Goal: Find specific page/section: Find specific page/section

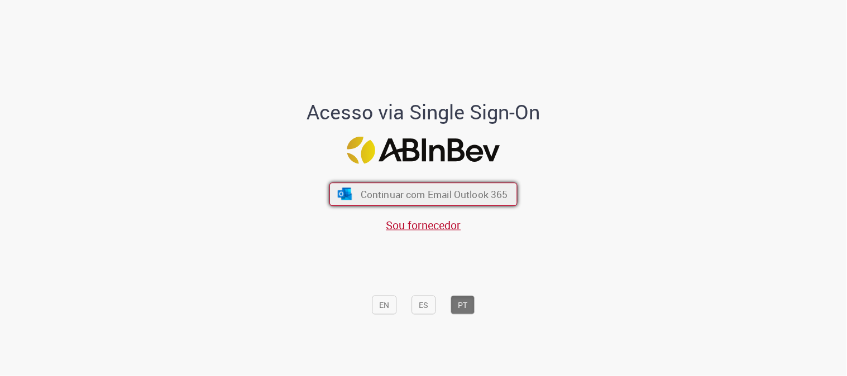
click at [476, 193] on span "Continuar com Email Outlook 365" at bounding box center [434, 194] width 147 height 13
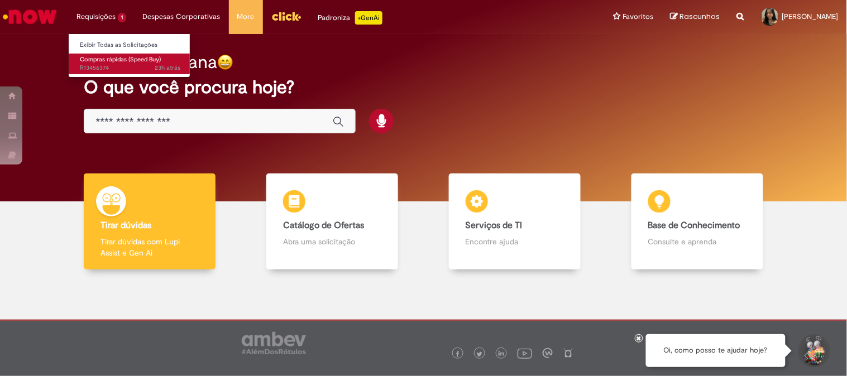
click at [105, 58] on span "Compras rápidas (Speed Buy)" at bounding box center [120, 59] width 81 height 8
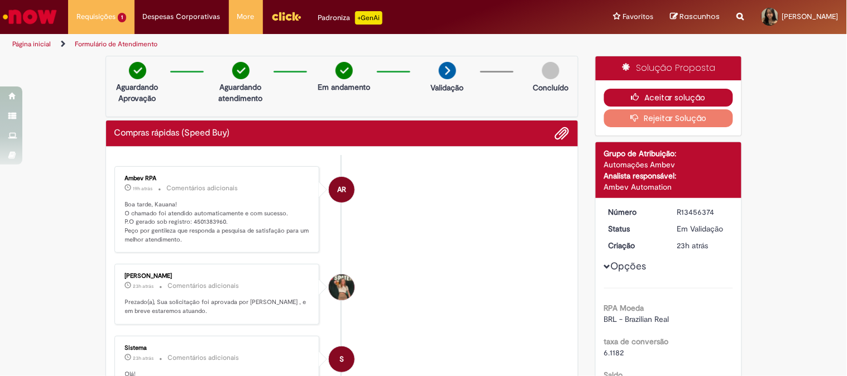
click at [656, 92] on button "Aceitar solução" at bounding box center [668, 98] width 129 height 18
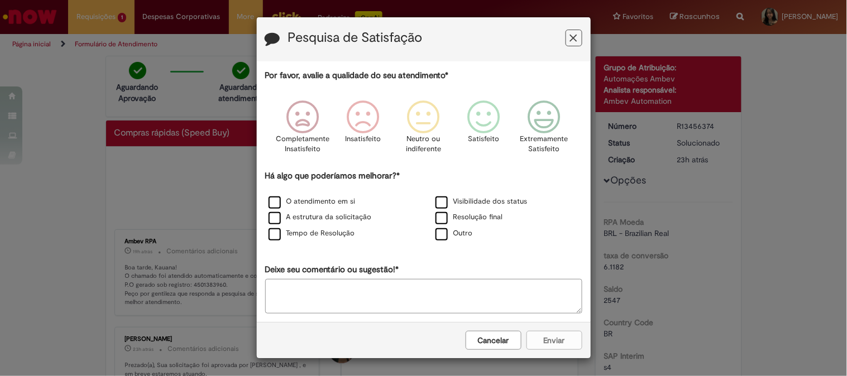
click at [567, 31] on button "Feedback" at bounding box center [574, 38] width 17 height 17
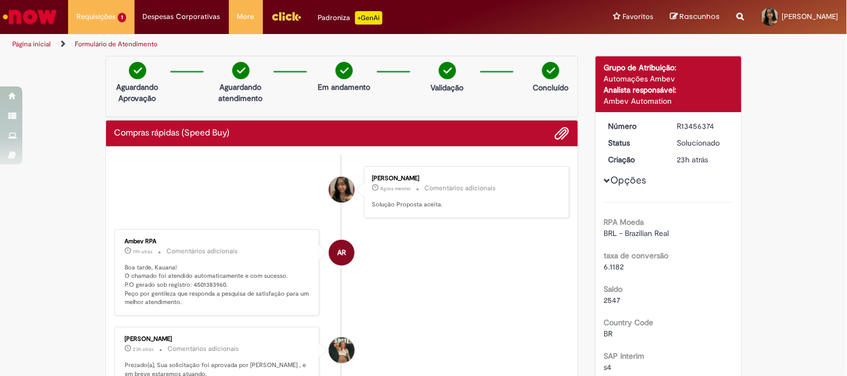
click at [49, 17] on img "Ir para a Homepage" at bounding box center [30, 17] width 58 height 22
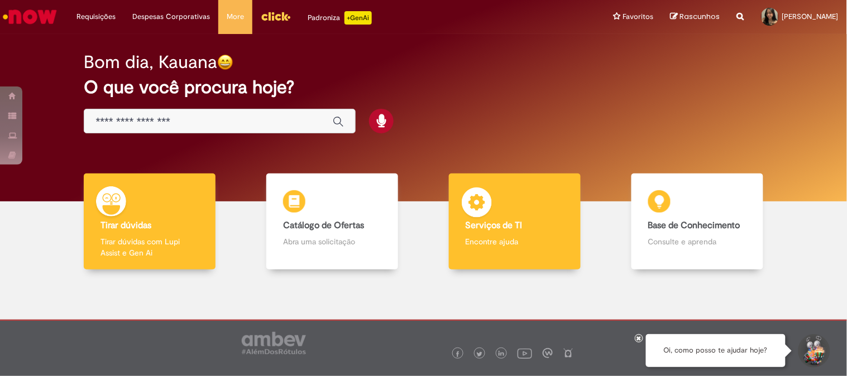
click at [489, 221] on b "Serviços de TI" at bounding box center [494, 225] width 57 height 11
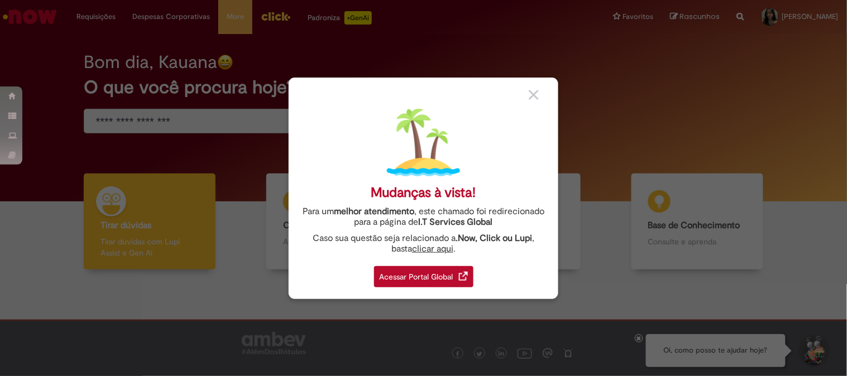
click at [417, 274] on div "Acessar Portal Global" at bounding box center [423, 276] width 99 height 21
